Goal: Answer question/provide support

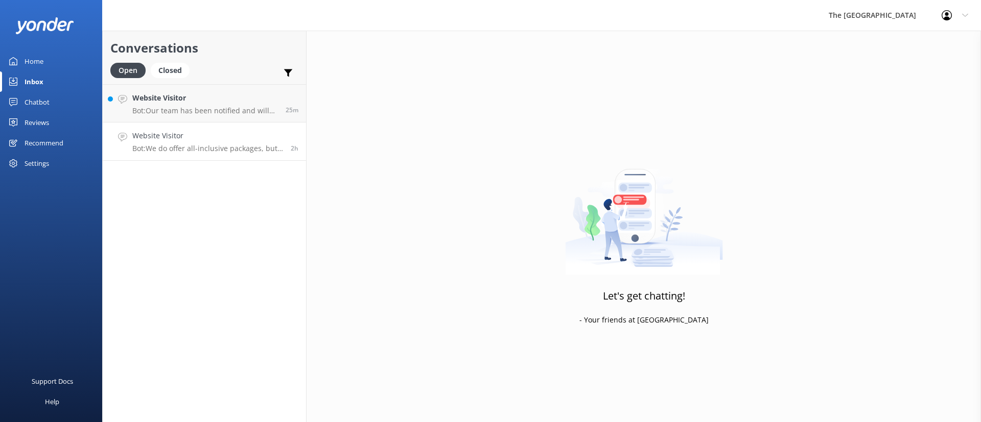
click at [202, 135] on h4 "Website Visitor" at bounding box center [207, 135] width 151 height 11
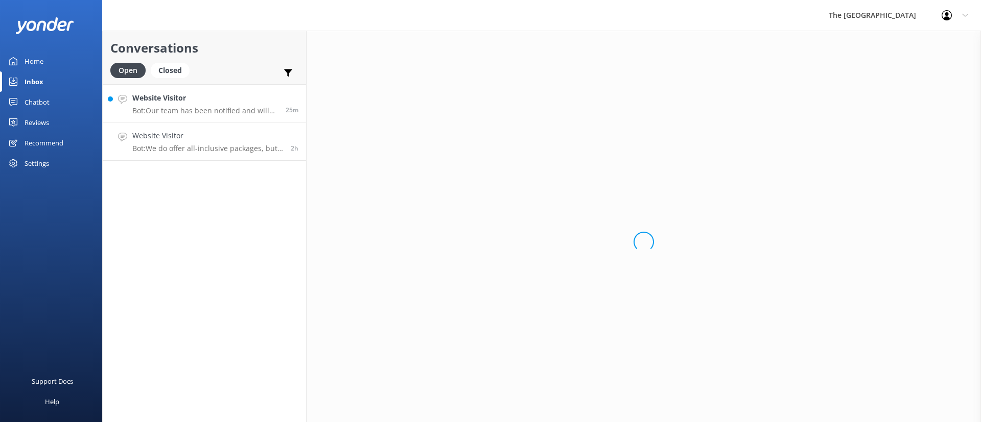
click at [194, 103] on h4 "Website Visitor" at bounding box center [205, 97] width 146 height 11
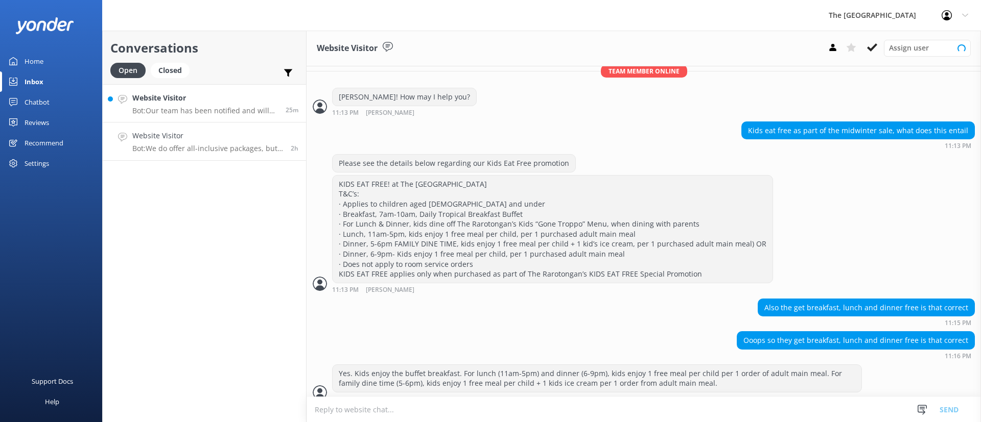
scroll to position [221, 0]
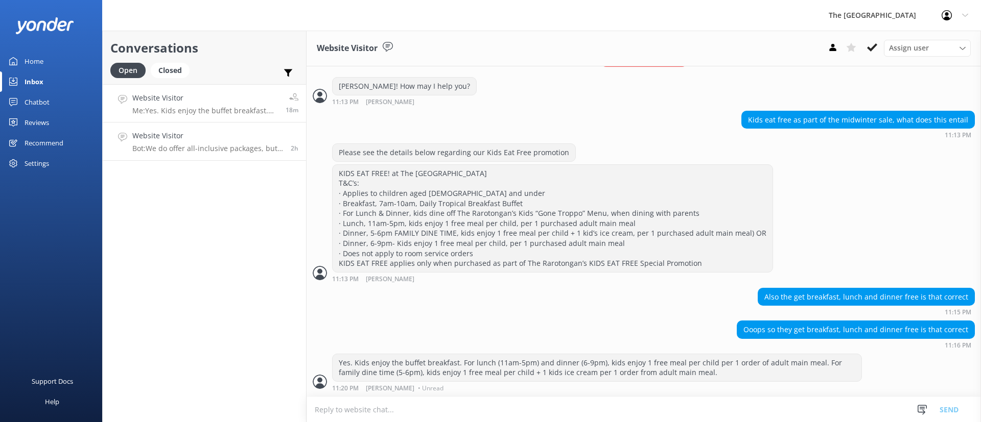
click at [179, 132] on h4 "Website Visitor" at bounding box center [207, 135] width 151 height 11
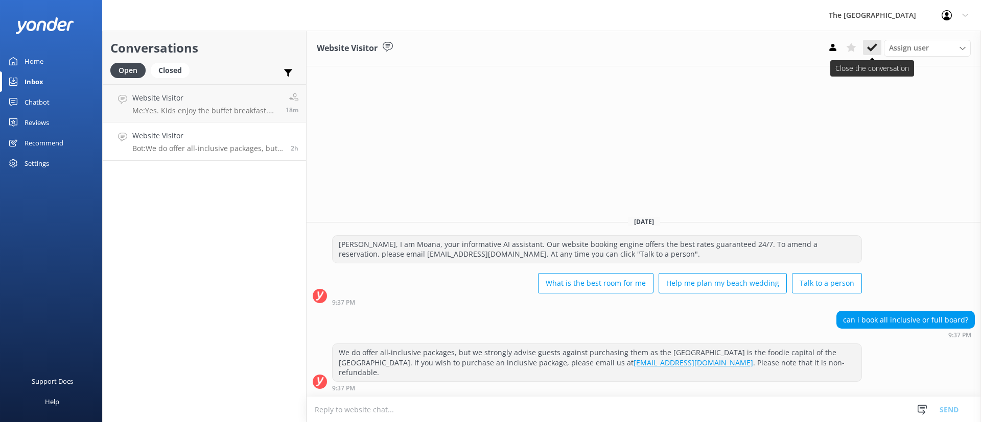
click at [869, 42] on icon at bounding box center [872, 47] width 10 height 10
